Goal: Navigation & Orientation: Find specific page/section

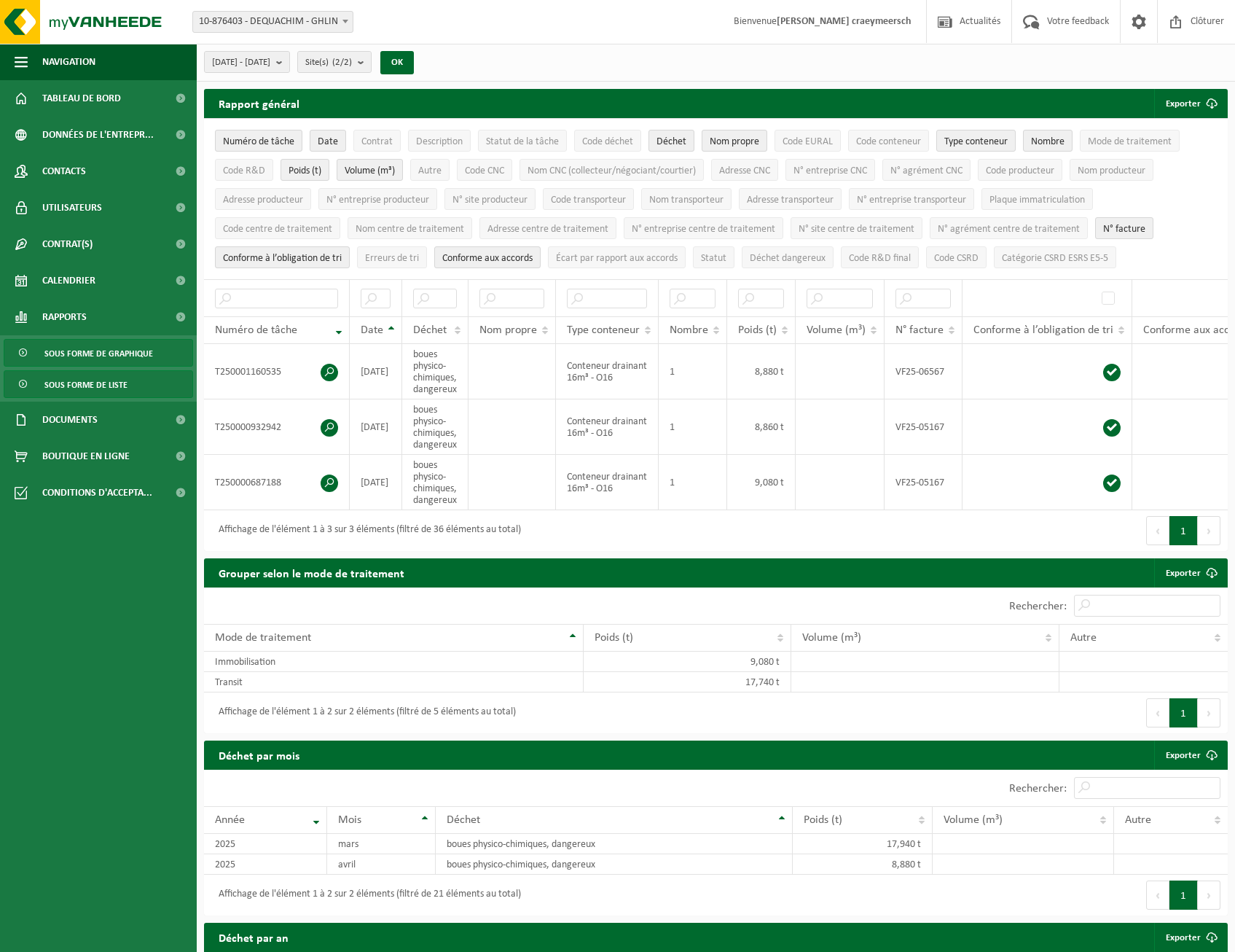
click at [55, 352] on span "Sous forme de graphique" at bounding box center [99, 353] width 108 height 27
click at [67, 344] on span "Sous forme de graphique" at bounding box center [99, 353] width 108 height 27
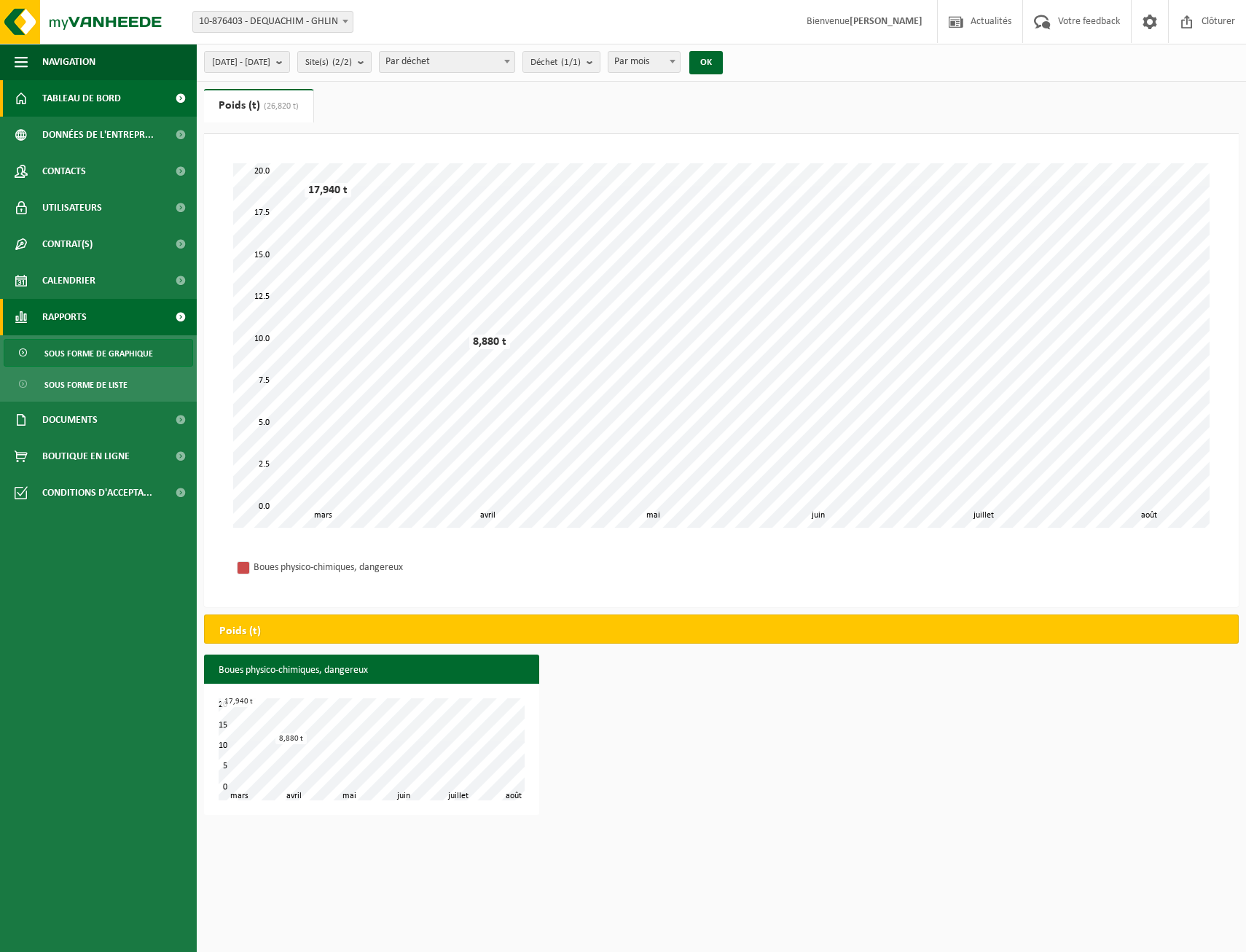
click at [75, 102] on span "Tableau de bord" at bounding box center [82, 98] width 78 height 36
